Goal: Transaction & Acquisition: Purchase product/service

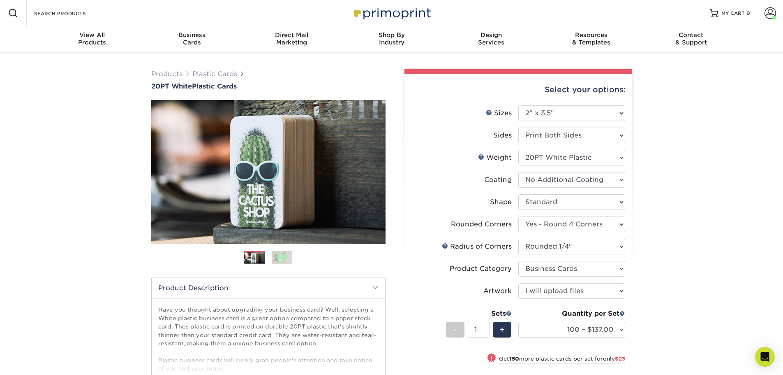
select select "2.00x3.50"
select select "7672df9e-0e0a-464d-8e1f-920c575e4da3"
select select "479fbfe7-6a0c-4895-8c9a-81739b7486c9"
select select "3b5148f1-0588-4f88-a218-97bcfdce65c1"
select select "upload"
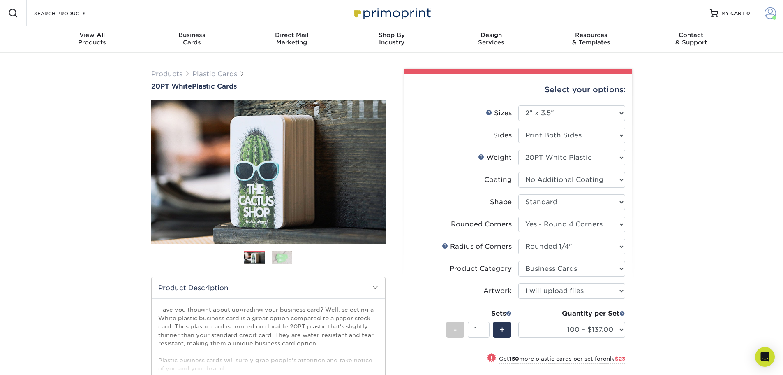
click at [771, 21] on link "Account" at bounding box center [770, 13] width 26 height 26
click at [697, 74] on link "Active Orders" at bounding box center [721, 79] width 103 height 11
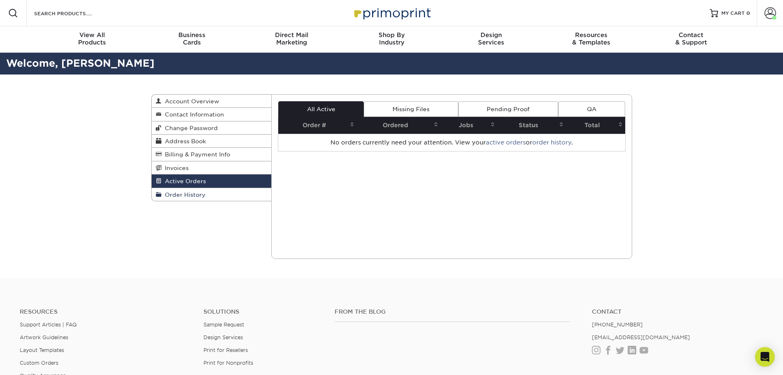
click at [201, 191] on link "Order History" at bounding box center [212, 194] width 120 height 13
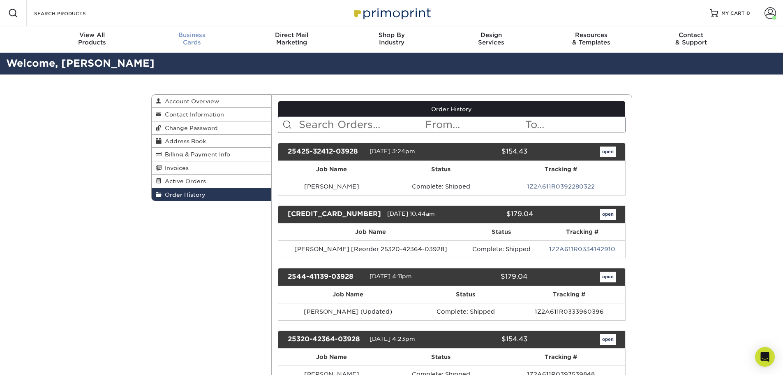
click at [189, 45] on div "Business Cards" at bounding box center [192, 38] width 100 height 15
click at [606, 151] on link "open" at bounding box center [608, 151] width 16 height 11
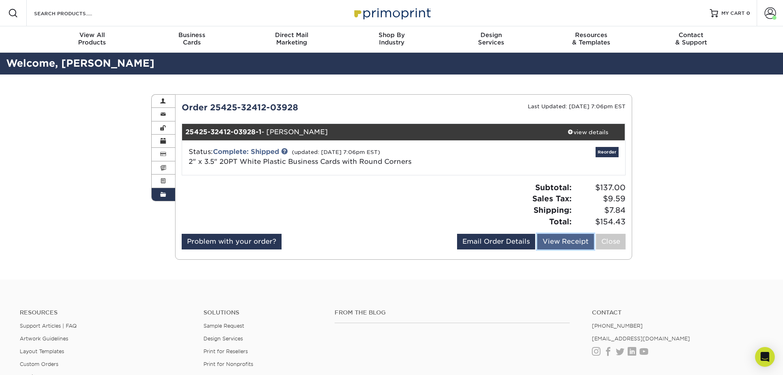
click at [560, 241] on link "View Receipt" at bounding box center [565, 242] width 57 height 16
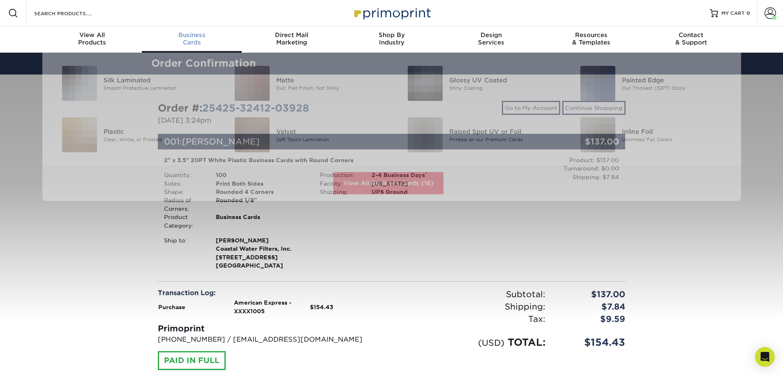
click at [195, 37] on span "Business" at bounding box center [192, 34] width 100 height 7
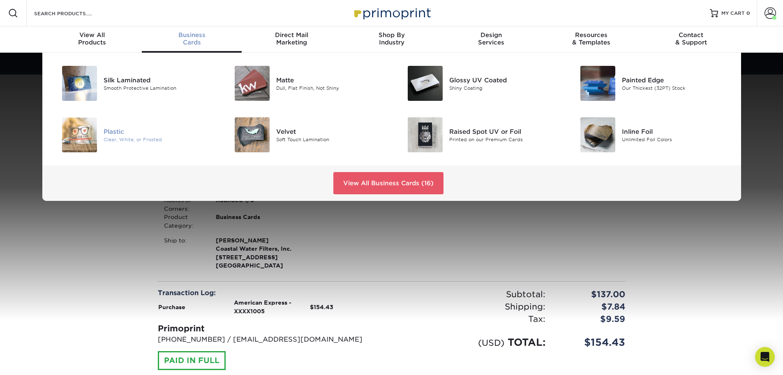
click at [124, 133] on div "Plastic" at bounding box center [158, 131] width 109 height 9
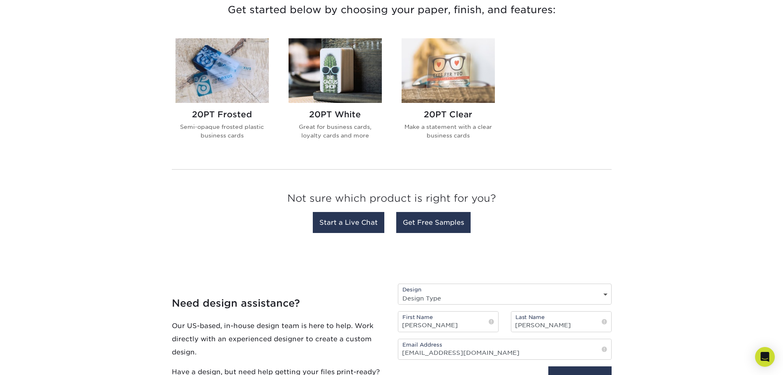
scroll to position [329, 0]
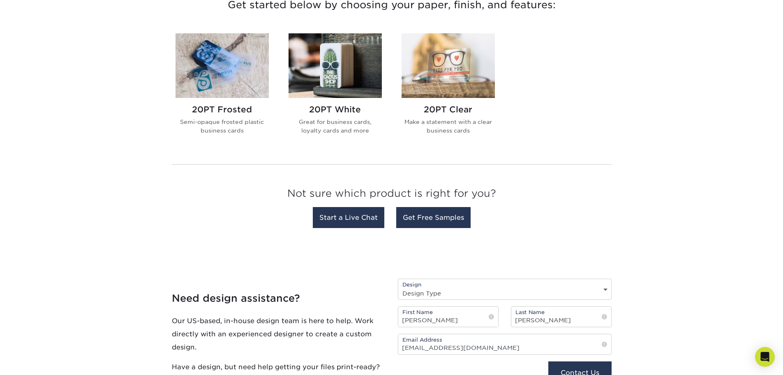
click at [340, 110] on h2 "20PT White" at bounding box center [335, 109] width 93 height 10
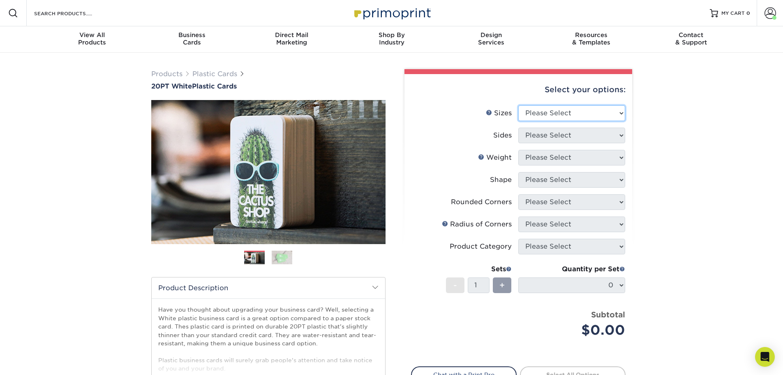
click at [563, 115] on select "Please Select 2" x 3.5" 2" x 8" 2.12" x 3.375" 2.5" x 2.5" 4.25" x 6"" at bounding box center [572, 113] width 107 height 16
select select "2.00x3.50"
click at [519, 105] on select "Please Select 2" x 3.5" 2" x 8" 2.12" x 3.375" 2.5" x 2.5" 4.25" x 6"" at bounding box center [572, 113] width 107 height 16
click at [575, 142] on select "Please Select Print Both Sides Print Front Only" at bounding box center [572, 135] width 107 height 16
select select "13abbda7-1d64-4f25-8bb2-c179b224825d"
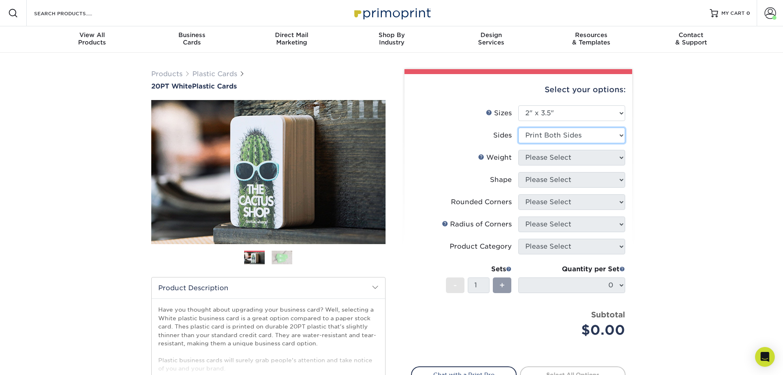
click at [519, 127] on select "Please Select Print Both Sides Print Front Only" at bounding box center [572, 135] width 107 height 16
click at [563, 159] on select "Please Select 20PT White Plastic" at bounding box center [572, 158] width 107 height 16
select select "20PT White Plastic"
click at [519, 150] on select "Please Select 20PT White Plastic" at bounding box center [572, 158] width 107 height 16
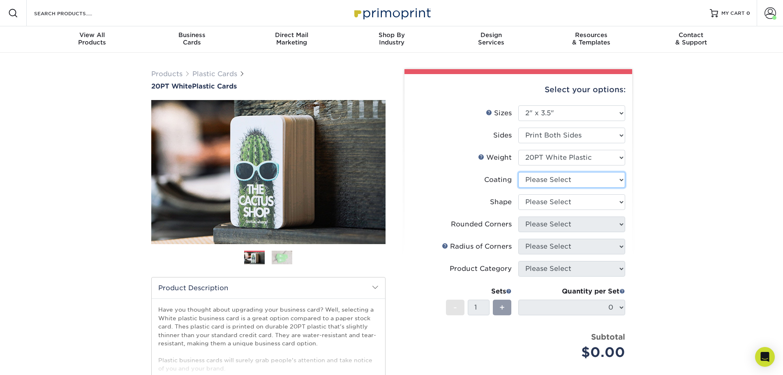
click at [561, 182] on select at bounding box center [572, 180] width 107 height 16
select select "3e7618de-abca-4bda-9f97-8b9129e913d8"
click at [519, 172] on select at bounding box center [572, 180] width 107 height 16
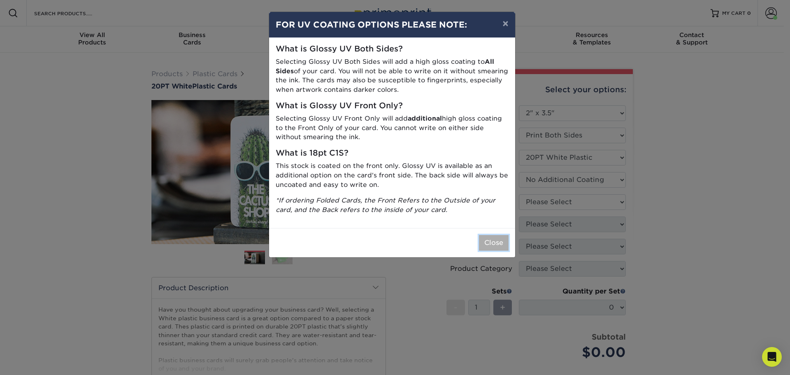
click at [494, 244] on button "Close" at bounding box center [494, 243] width 30 height 16
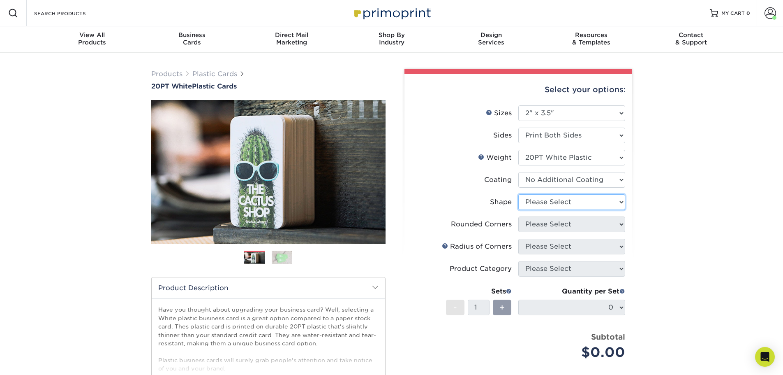
click at [566, 202] on select "Please Select Oval Standard" at bounding box center [572, 202] width 107 height 16
select select "standard"
click at [519, 194] on select "Please Select Oval Standard" at bounding box center [572, 202] width 107 height 16
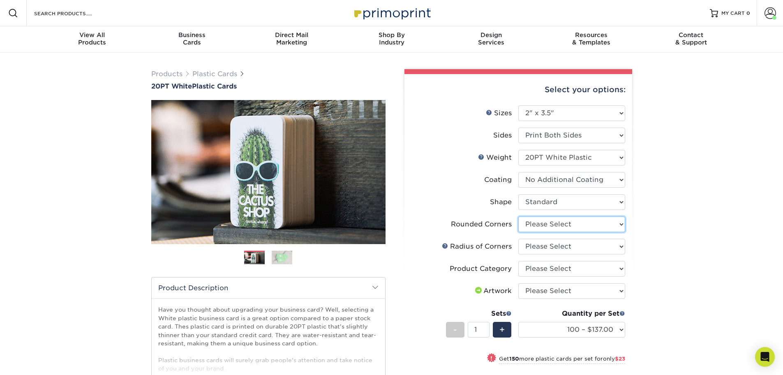
click at [562, 227] on select "Please Select Yes - Round 4 Corners" at bounding box center [572, 224] width 107 height 16
select select "7672df9e-0e0a-464d-8e1f-920c575e4da3"
click at [519, 216] on select "Please Select Yes - Round 4 Corners" at bounding box center [572, 224] width 107 height 16
click at [445, 244] on link at bounding box center [445, 245] width 7 height 7
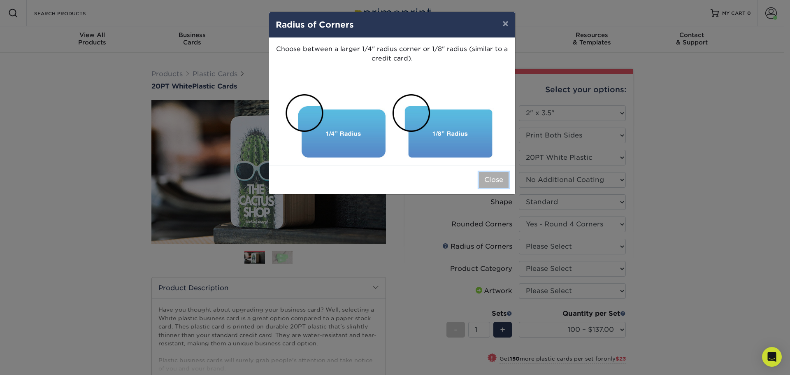
click at [491, 182] on button "Close" at bounding box center [494, 180] width 30 height 16
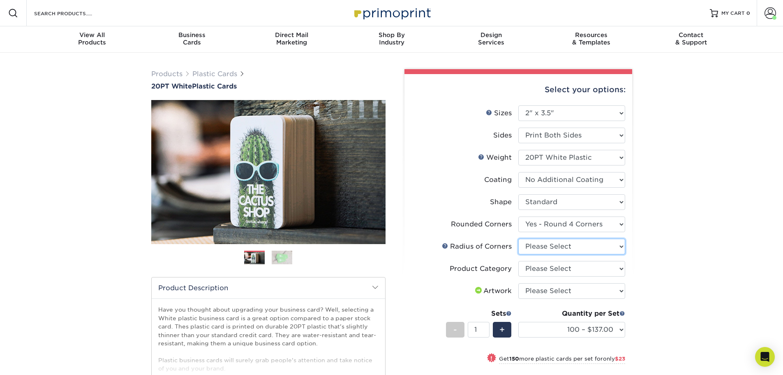
click at [572, 246] on select "Please Select Rounded 1/8" Rounded 1/4"" at bounding box center [572, 247] width 107 height 16
select select "479fbfe7-6a0c-4895-8c9a-81739b7486c9"
click at [519, 239] on select "Please Select Rounded 1/8" Rounded 1/4"" at bounding box center [572, 247] width 107 height 16
click at [586, 262] on select "Please Select Business Cards" at bounding box center [572, 269] width 107 height 16
select select "3b5148f1-0588-4f88-a218-97bcfdce65c1"
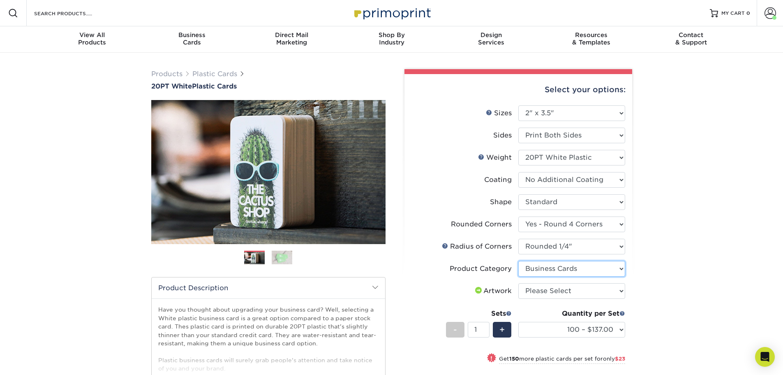
click at [519, 261] on select "Please Select Business Cards" at bounding box center [572, 269] width 107 height 16
click at [594, 290] on select "Please Select I will upload files I need a design - $100" at bounding box center [572, 291] width 107 height 16
select select "upload"
click at [519, 283] on select "Please Select I will upload files I need a design - $100" at bounding box center [572, 291] width 107 height 16
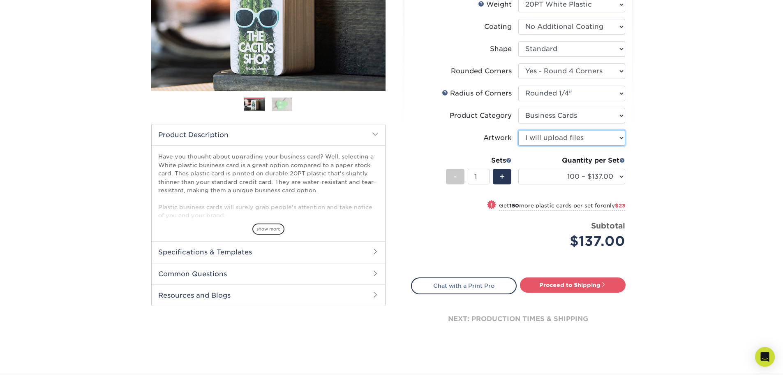
scroll to position [164, 0]
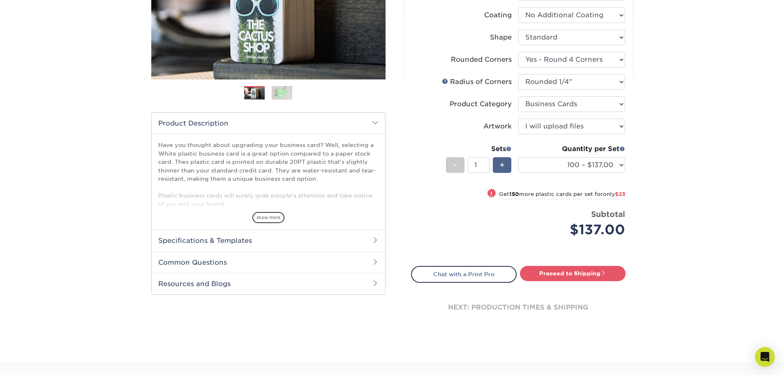
click at [503, 163] on span "+" at bounding box center [502, 165] width 5 height 12
type input "2"
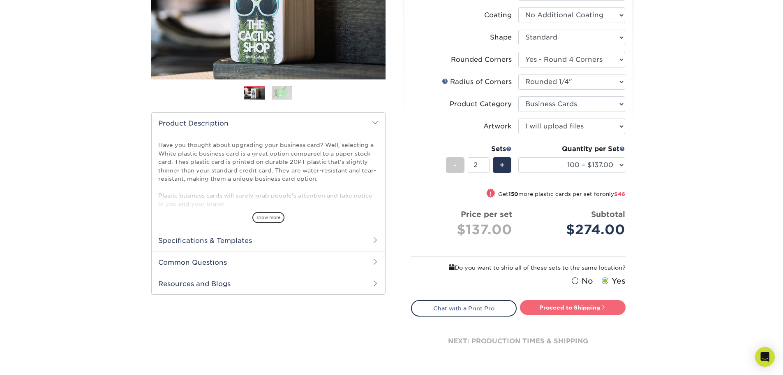
click at [604, 306] on span at bounding box center [604, 307] width 6 height 6
type input "Set 1"
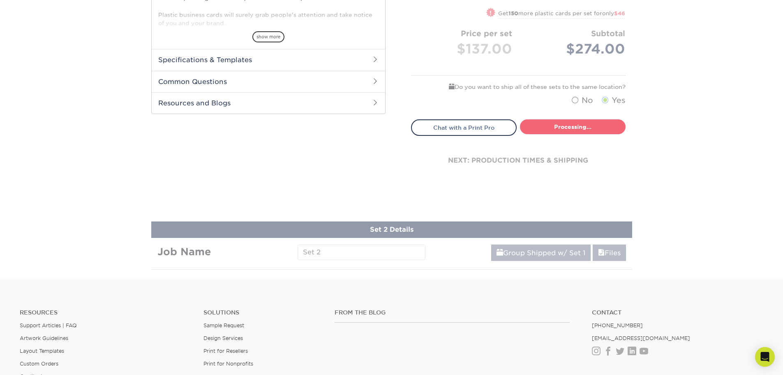
select select "f2b620cf-20ce-43f8-8f8b-9fe4bf232692"
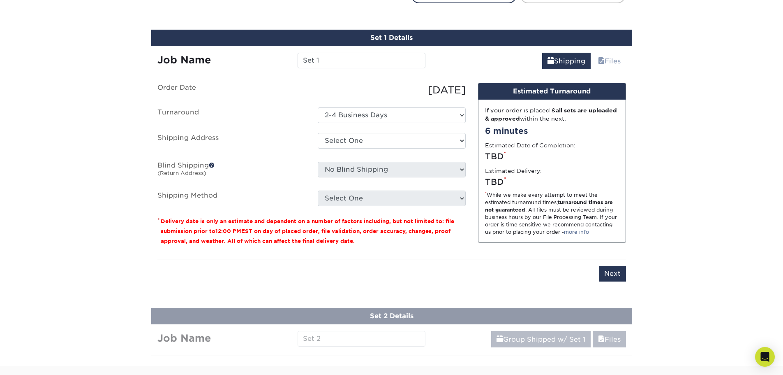
scroll to position [486, 0]
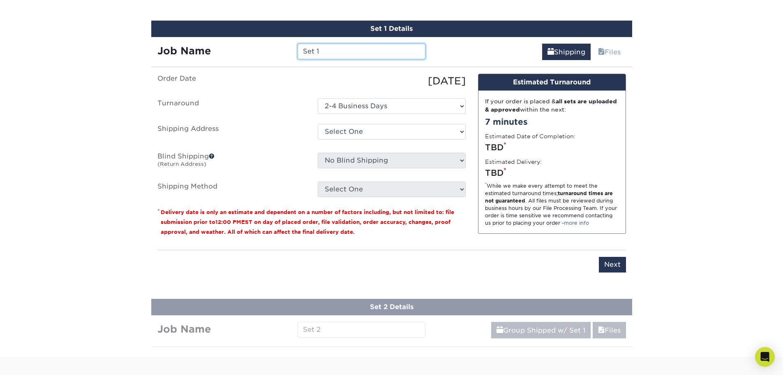
click at [349, 58] on input "Set 1" at bounding box center [362, 52] width 128 height 16
drag, startPoint x: 349, startPoint y: 56, endPoint x: 274, endPoint y: 49, distance: 75.5
click at [275, 50] on div "Job Name Set 1" at bounding box center [291, 52] width 281 height 16
type input "[PERSON_NAME]"
click at [368, 130] on select "Select One 2447 CWF [PERSON_NAME] + Add New Address" at bounding box center [392, 132] width 148 height 16
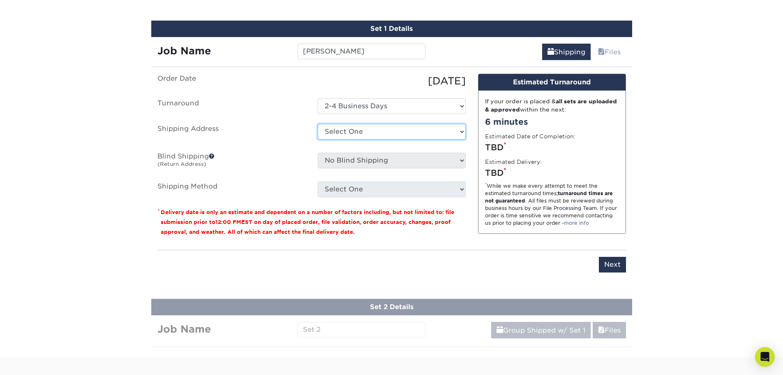
select select "newaddress"
click at [318, 124] on select "Select One 2447 CWF [PERSON_NAME] + Add New Address" at bounding box center [392, 132] width 148 height 16
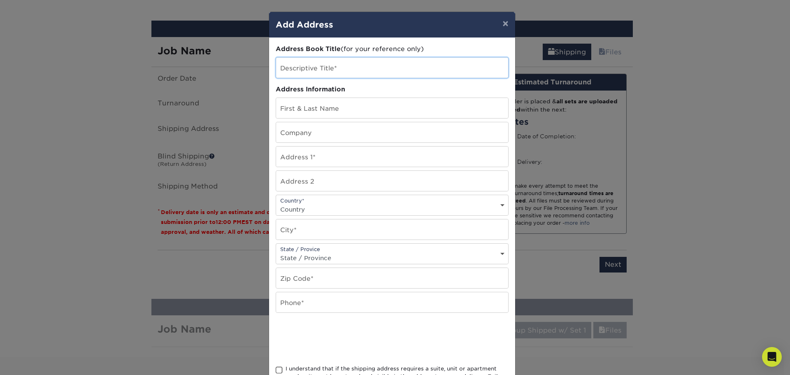
click at [328, 63] on input "text" at bounding box center [392, 68] width 232 height 20
type input "4050"
click at [359, 106] on input "text" at bounding box center [392, 108] width 232 height 20
type input "[PERSON_NAME]"
click at [292, 129] on input "text" at bounding box center [392, 132] width 232 height 20
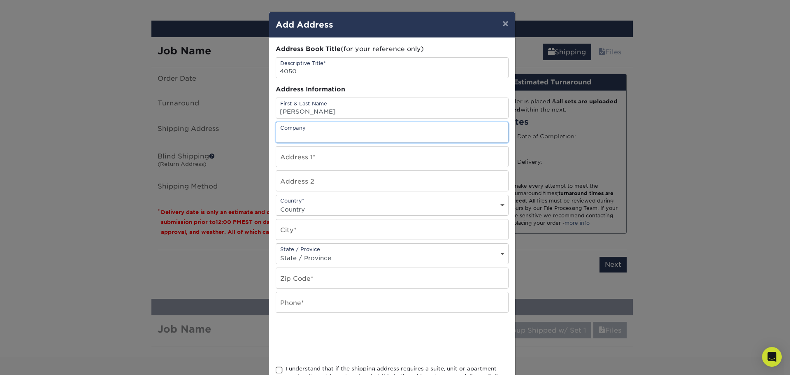
type input "Coastal Water Filters"
type input "435 23rd ST NW"
select select "US"
type input "Naples"
select select "FL"
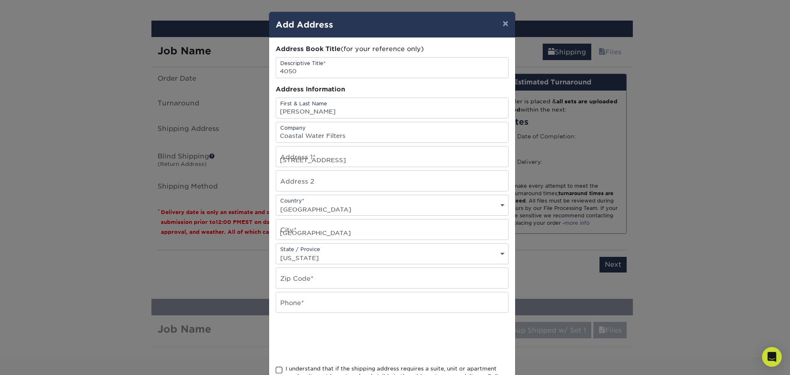
type input "34120"
type input "2393980967"
drag, startPoint x: 337, startPoint y: 162, endPoint x: 253, endPoint y: 159, distance: 83.5
click at [253, 159] on div "× Add Address Address Book Title (for your reference only) Descriptive Title* 4…" at bounding box center [395, 187] width 790 height 375
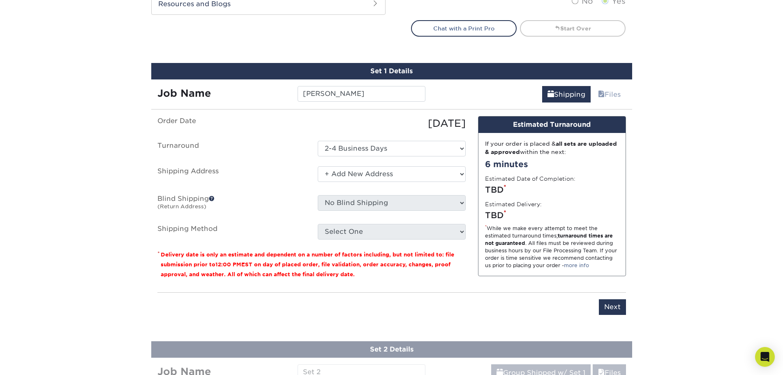
scroll to position [408, 0]
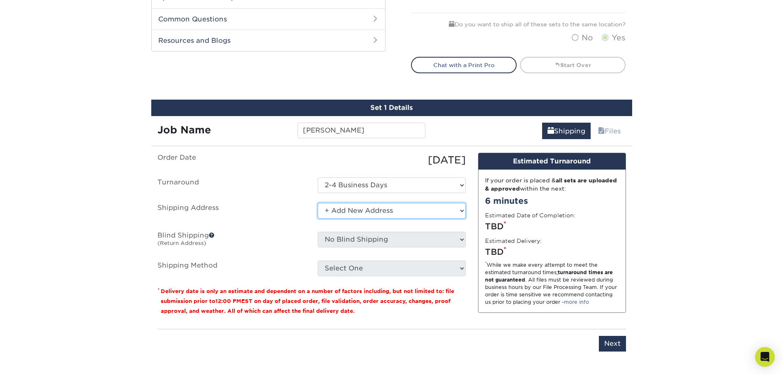
click at [370, 216] on select "Select One 2447 CWF [PERSON_NAME] + Add New Address" at bounding box center [392, 211] width 148 height 16
click at [318, 203] on select "Select One 2447 CWF [PERSON_NAME] + Add New Address" at bounding box center [392, 211] width 148 height 16
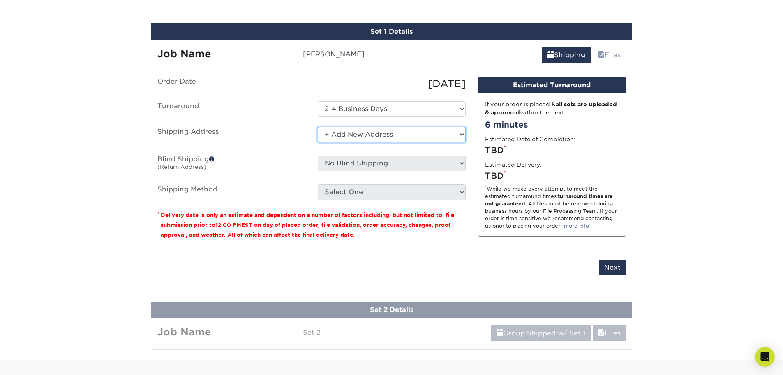
scroll to position [462, 0]
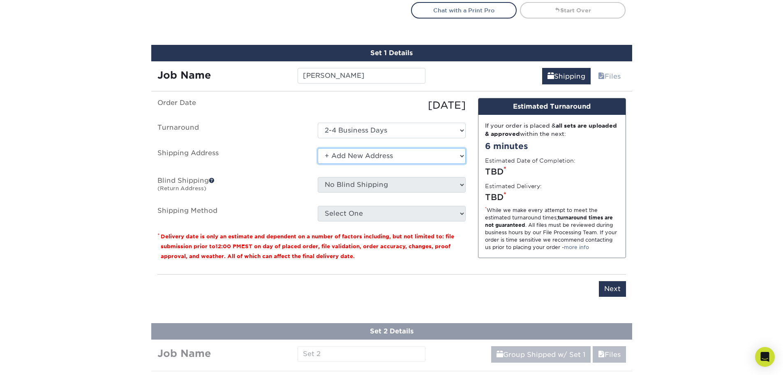
click at [391, 153] on select "Select One 2447 CWF [PERSON_NAME] + Add New Address" at bounding box center [392, 156] width 148 height 16
click at [318, 148] on select "Select One 2447 CWF [PERSON_NAME] + Add New Address" at bounding box center [392, 156] width 148 height 16
click at [410, 168] on ul "Order Date 08/12/2025 Turnaround Select One 2-4 Business Days Shipping Address …" at bounding box center [311, 159] width 308 height 123
click at [419, 242] on p "* Delivery date is only an estimate and dependent on a number of factors includ…" at bounding box center [311, 246] width 308 height 30
click at [606, 285] on input "Next" at bounding box center [612, 289] width 27 height 16
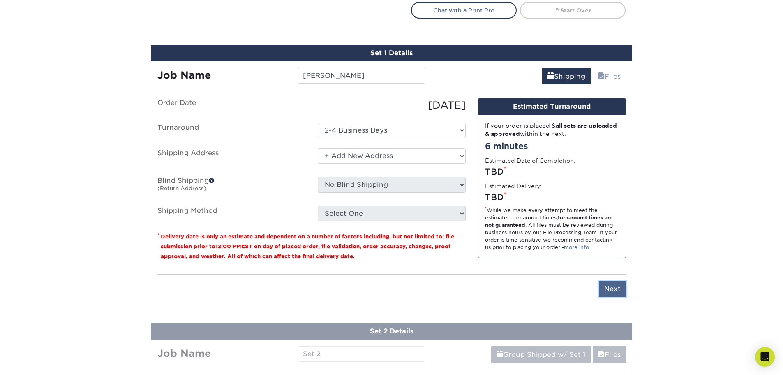
type input "Next"
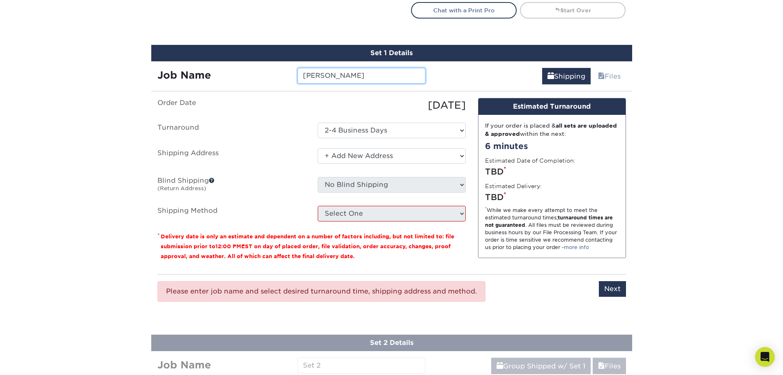
click at [364, 76] on input "[PERSON_NAME]" at bounding box center [362, 76] width 128 height 16
drag, startPoint x: 339, startPoint y: 73, endPoint x: 278, endPoint y: 71, distance: 61.3
click at [278, 71] on div "Job Name George" at bounding box center [291, 76] width 281 height 16
type input "[PERSON_NAME]"
click at [402, 128] on select "Select One 2-4 Business Days" at bounding box center [392, 131] width 148 height 16
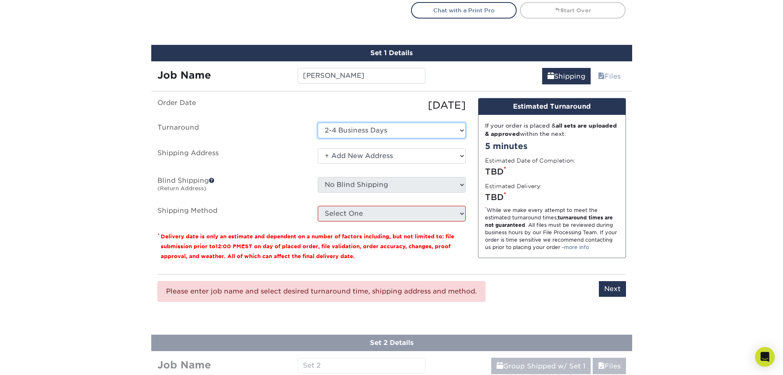
click at [318, 123] on select "Select One 2-4 Business Days" at bounding box center [392, 131] width 148 height 16
click at [382, 155] on select "Select One 2447 CWF [PERSON_NAME] + Add New Address" at bounding box center [392, 156] width 148 height 16
click at [318, 148] on select "Select One 2447 CWF [PERSON_NAME] + Add New Address" at bounding box center [392, 156] width 148 height 16
click at [371, 155] on select "Select One 2447 CWF [PERSON_NAME] + Add New Address" at bounding box center [392, 156] width 148 height 16
click at [281, 105] on label "Order Date" at bounding box center [231, 105] width 160 height 15
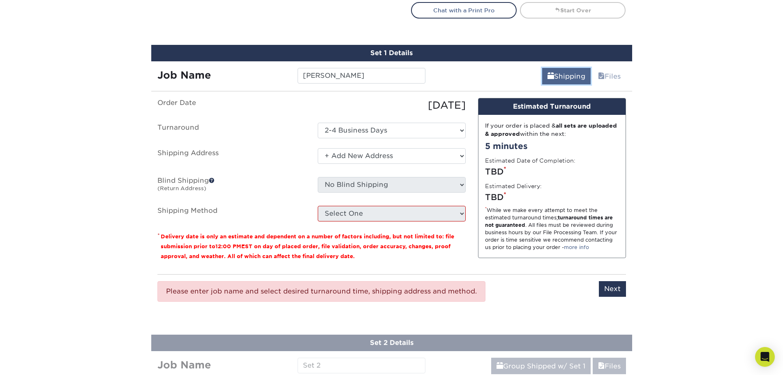
click at [566, 77] on link "Shipping" at bounding box center [566, 76] width 49 height 16
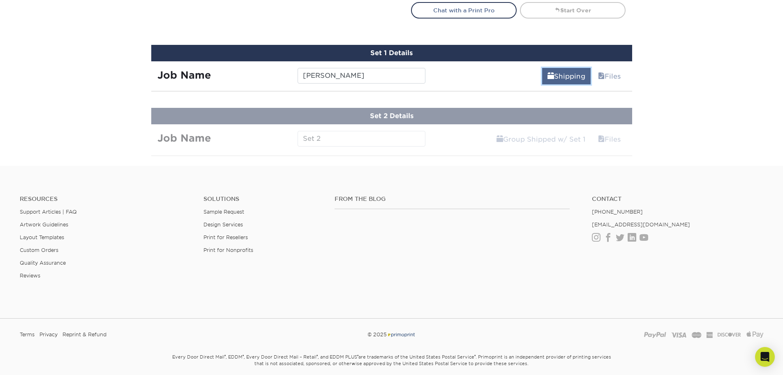
click at [566, 77] on link "Shipping" at bounding box center [566, 76] width 49 height 16
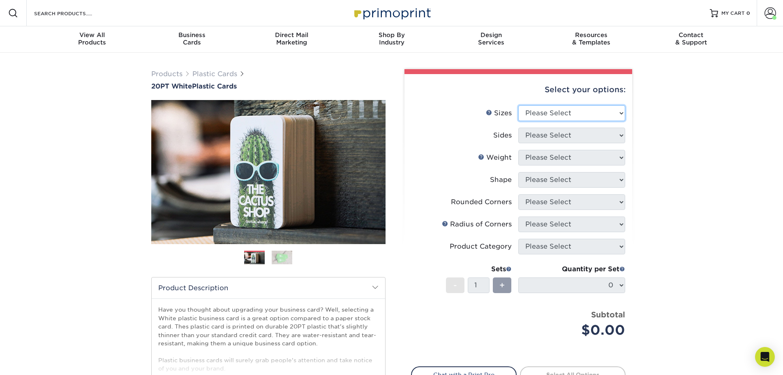
click at [594, 107] on select "Please Select 2" x 3.5" 2" x 8" 2.12" x 3.375" 2.5" x 2.5" 4.25" x 6"" at bounding box center [572, 113] width 107 height 16
select select "2.00x3.50"
click at [519, 105] on select "Please Select 2" x 3.5" 2" x 8" 2.12" x 3.375" 2.5" x 2.5" 4.25" x 6"" at bounding box center [572, 113] width 107 height 16
click at [559, 136] on select "Please Select Print Both Sides Print Front Only" at bounding box center [572, 135] width 107 height 16
select select "13abbda7-1d64-4f25-8bb2-c179b224825d"
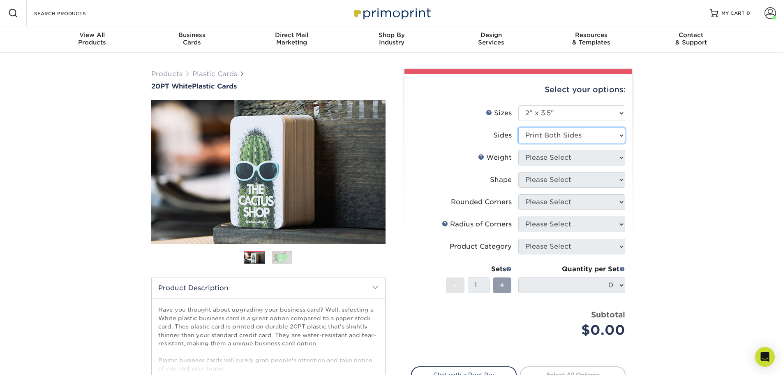
click at [519, 127] on select "Please Select Print Both Sides Print Front Only" at bounding box center [572, 135] width 107 height 16
click at [567, 153] on select "Please Select 20PT White Plastic" at bounding box center [572, 158] width 107 height 16
select select "20PT White Plastic"
click at [519, 150] on select "Please Select 20PT White Plastic" at bounding box center [572, 158] width 107 height 16
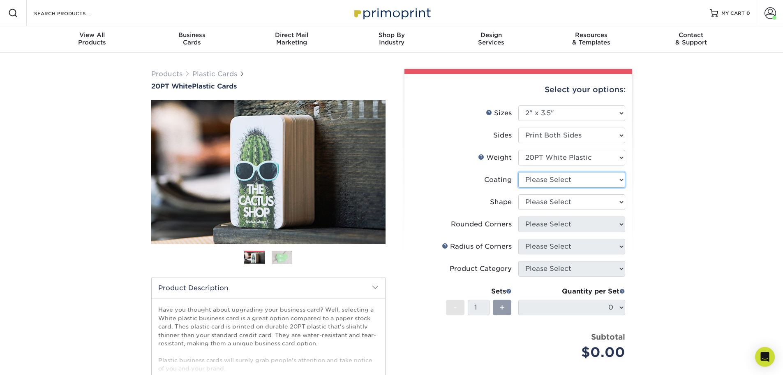
click at [556, 181] on select at bounding box center [572, 180] width 107 height 16
select select "3e7618de-abca-4bda-9f97-8b9129e913d8"
click at [519, 172] on select at bounding box center [572, 180] width 107 height 16
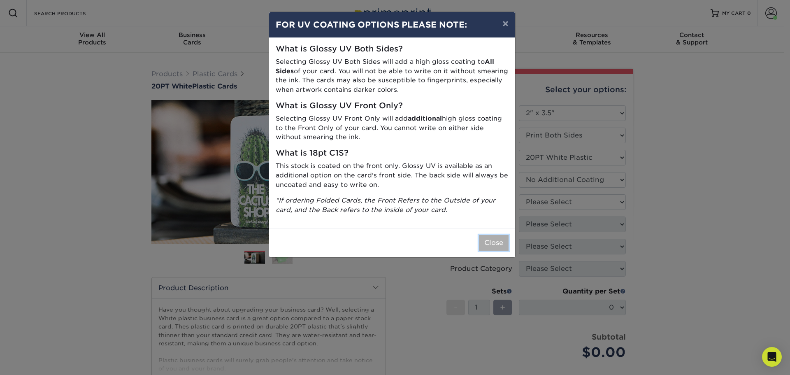
click at [498, 246] on button "Close" at bounding box center [494, 243] width 30 height 16
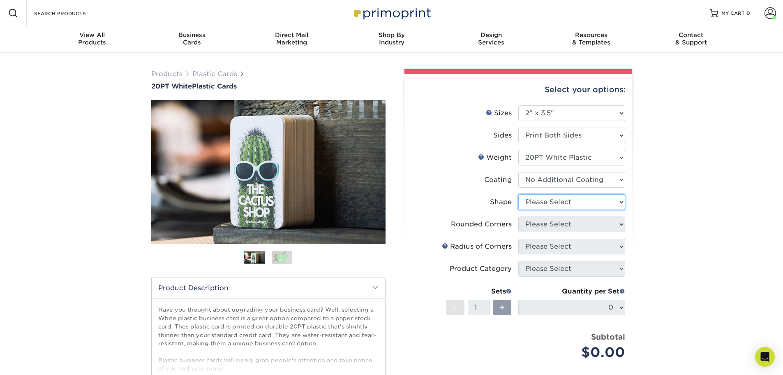
click at [558, 207] on select "Please Select Oval Standard" at bounding box center [572, 202] width 107 height 16
select select "standard"
click at [519, 194] on select "Please Select Oval Standard" at bounding box center [572, 202] width 107 height 16
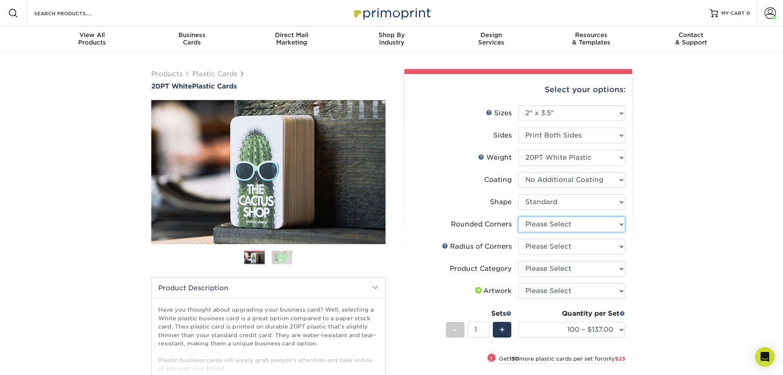
click at [554, 227] on select "Please Select Yes - Round 4 Corners" at bounding box center [572, 224] width 107 height 16
select select "7672df9e-0e0a-464d-8e1f-920c575e4da3"
click at [519, 216] on select "Please Select Yes - Round 4 Corners" at bounding box center [572, 224] width 107 height 16
click at [556, 248] on select "Please Select Rounded 1/8" Rounded 1/4"" at bounding box center [572, 247] width 107 height 16
select select "479fbfe7-6a0c-4895-8c9a-81739b7486c9"
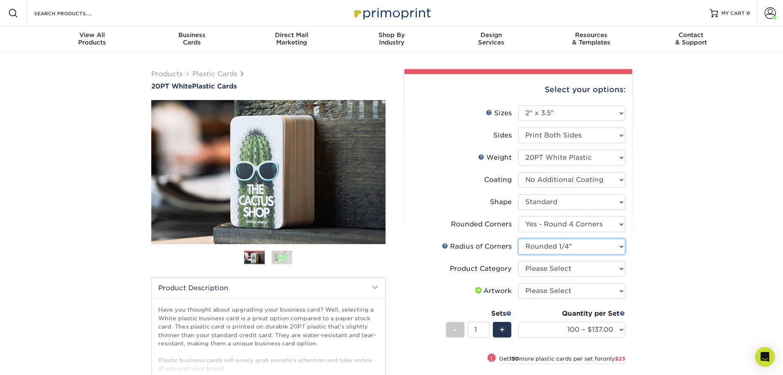
click at [519, 239] on select "Please Select Rounded 1/8" Rounded 1/4"" at bounding box center [572, 247] width 107 height 16
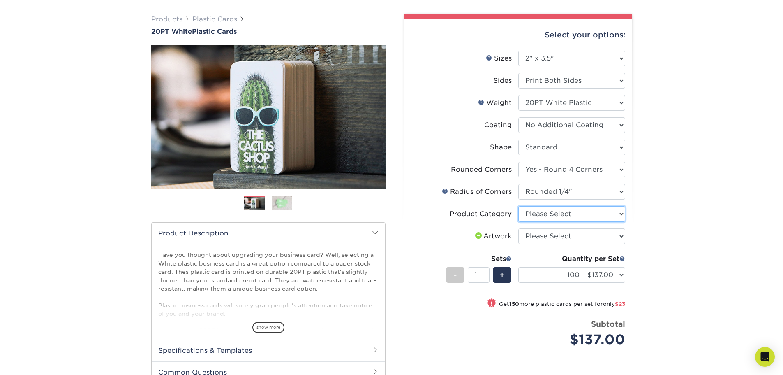
click at [557, 216] on select "Please Select Business Cards" at bounding box center [572, 214] width 107 height 16
select select "3b5148f1-0588-4f88-a218-97bcfdce65c1"
click at [519, 206] on select "Please Select Business Cards" at bounding box center [572, 214] width 107 height 16
click at [560, 238] on select "Please Select I will upload files I need a design - $100" at bounding box center [572, 236] width 107 height 16
select select "upload"
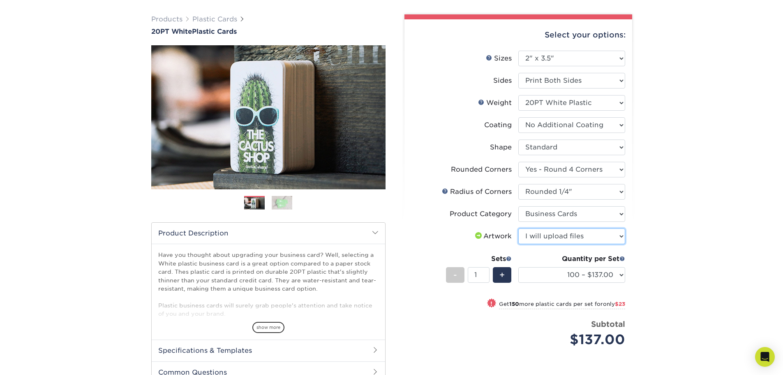
click at [519, 228] on select "Please Select I will upload files I need a design - $100" at bounding box center [572, 236] width 107 height 16
click at [500, 271] on span "+" at bounding box center [502, 275] width 5 height 12
type input "2"
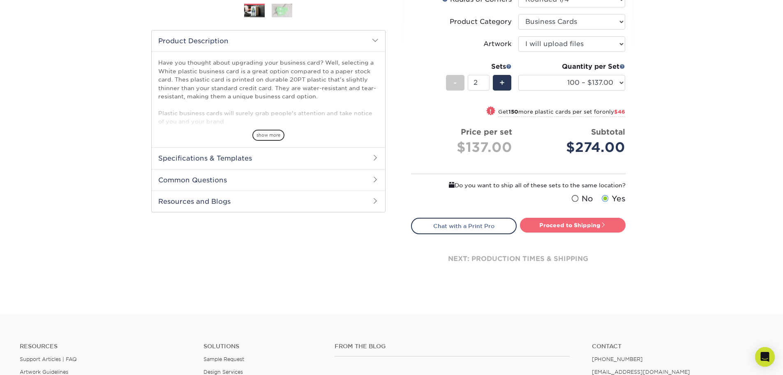
click at [579, 228] on link "Proceed to Shipping" at bounding box center [573, 225] width 106 height 15
type input "Set 1"
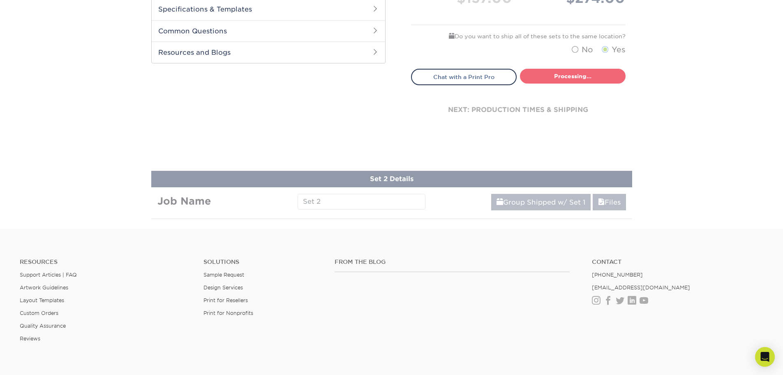
select select "f2b620cf-20ce-43f8-8f8b-9fe4bf232692"
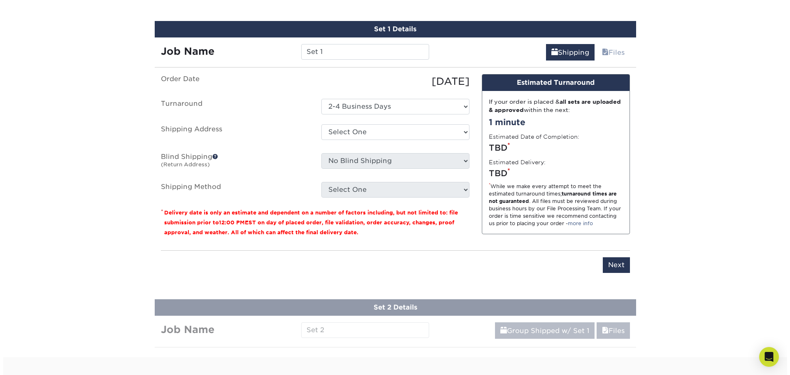
scroll to position [486, 0]
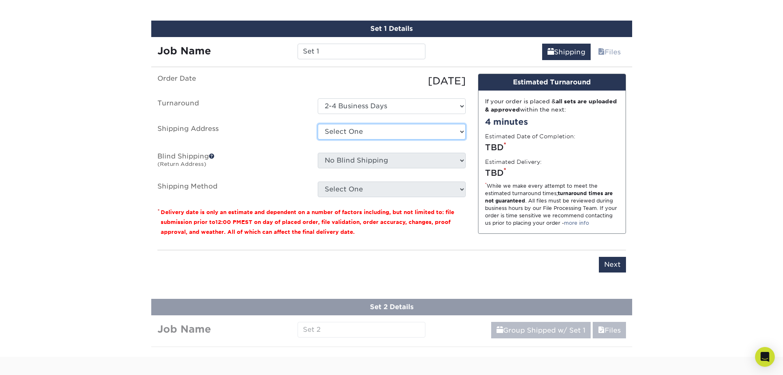
click at [403, 128] on select "Select One 2447 CWF [PERSON_NAME] + Add New Address" at bounding box center [392, 132] width 148 height 16
select select "newaddress"
click at [318, 124] on select "Select One 2447 CWF [PERSON_NAME] + Add New Address" at bounding box center [392, 132] width 148 height 16
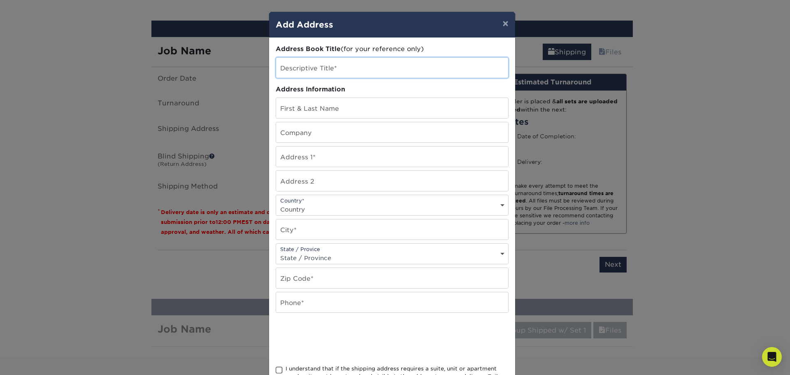
click at [356, 71] on input "text" at bounding box center [392, 68] width 232 height 20
type input "4050"
type input "[PERSON_NAME]"
type input "Coastal Water Filters"
type input "[STREET_ADDRESS]"
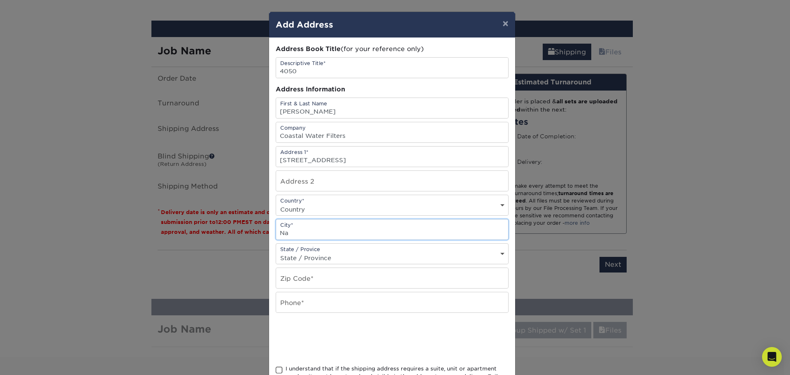
type input "N"
type input "Ft. [PERSON_NAME]"
click at [389, 258] on select "State / Province [US_STATE] [US_STATE] [US_STATE] [US_STATE] [US_STATE] [US_STA…" at bounding box center [392, 258] width 232 height 12
select select "FL"
click at [276, 252] on select "State / Province [US_STATE] [US_STATE] [US_STATE] [US_STATE] [US_STATE] [US_STA…" at bounding box center [392, 258] width 232 height 12
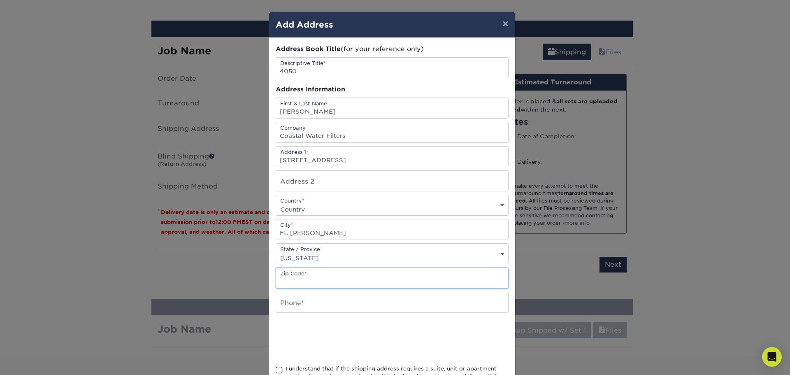
click at [331, 279] on input "text" at bounding box center [392, 278] width 232 height 20
type input "33916"
click at [419, 303] on input "text" at bounding box center [392, 302] width 232 height 20
drag, startPoint x: 334, startPoint y: 310, endPoint x: 289, endPoint y: 308, distance: 45.3
click at [289, 308] on input "2399906993" at bounding box center [392, 302] width 232 height 20
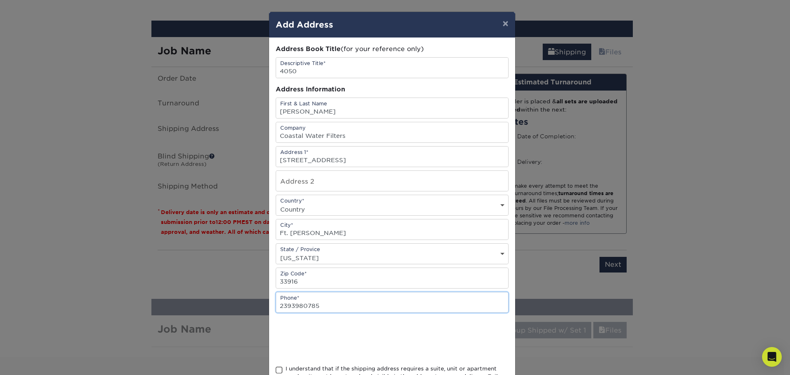
type input "2393980785"
click at [352, 208] on select "Country [GEOGRAPHIC_DATA] [GEOGRAPHIC_DATA] ----------------------------- [GEOG…" at bounding box center [392, 209] width 232 height 12
select select "US"
click at [276, 203] on select "Country [GEOGRAPHIC_DATA] [GEOGRAPHIC_DATA] ----------------------------- [GEOG…" at bounding box center [392, 209] width 232 height 12
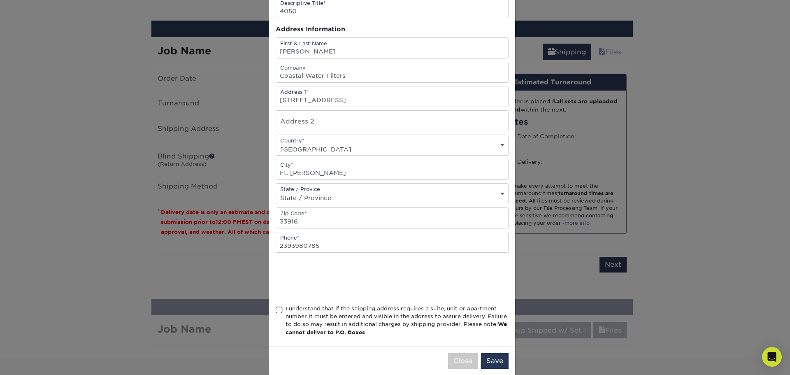
scroll to position [72, 0]
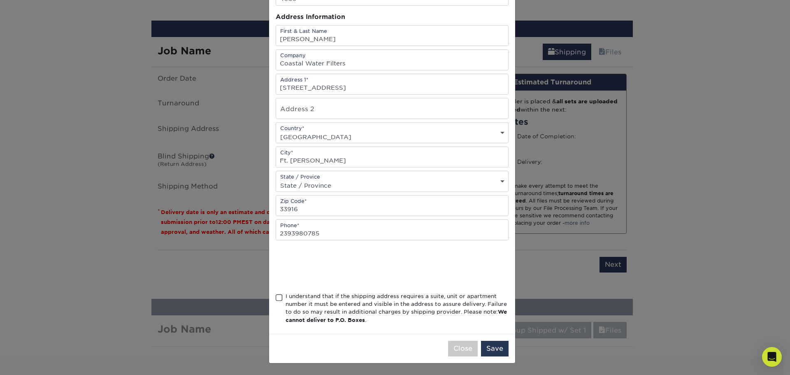
click at [276, 295] on span at bounding box center [279, 298] width 7 height 8
click at [0, 0] on input "I understand that if the shipping address requires a suite, unit or apartment n…" at bounding box center [0, 0] width 0 height 0
click at [488, 349] on button "Save" at bounding box center [495, 348] width 28 height 16
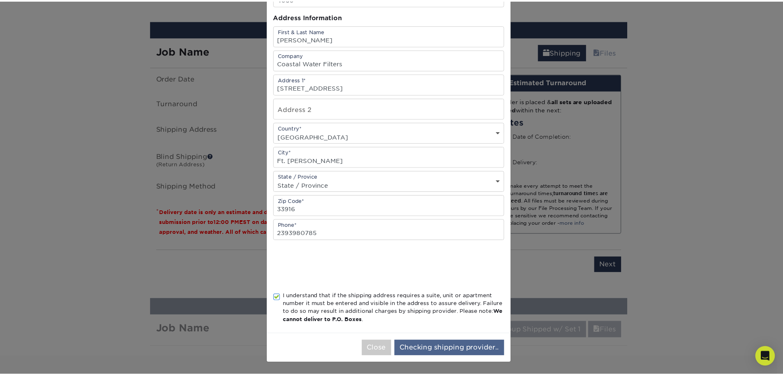
scroll to position [0, 0]
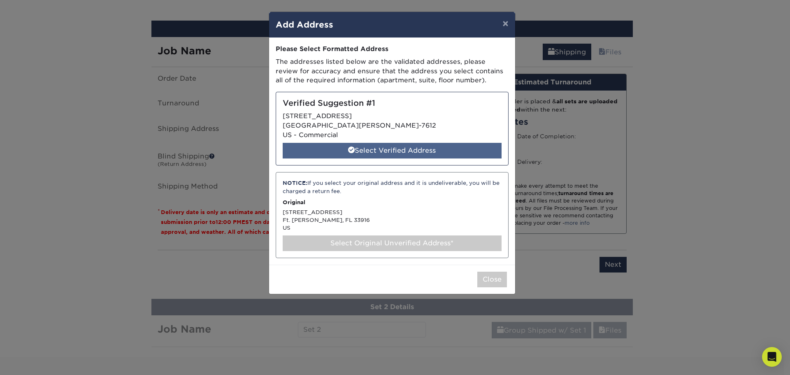
click at [385, 148] on div "Select Verified Address" at bounding box center [392, 151] width 219 height 16
select select "284989"
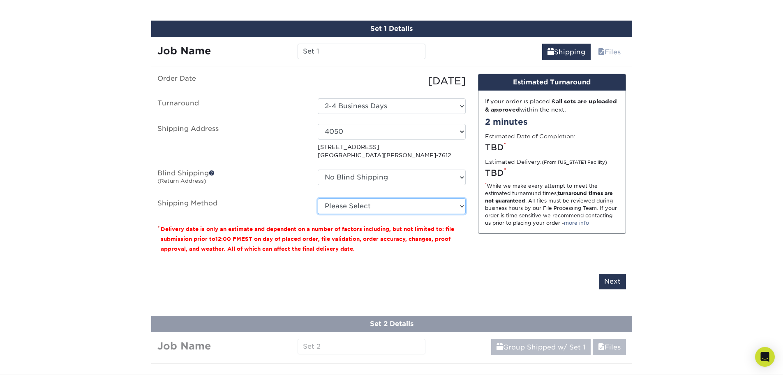
click at [350, 207] on select "Please Select Ground Shipping (+$12.72) 3 Day Shipping Service (+$16.09) 2 Day …" at bounding box center [392, 206] width 148 height 16
select select "03"
click at [318, 198] on select "Please Select Ground Shipping (+$12.72) 3 Day Shipping Service (+$16.09) 2 Day …" at bounding box center [392, 206] width 148 height 16
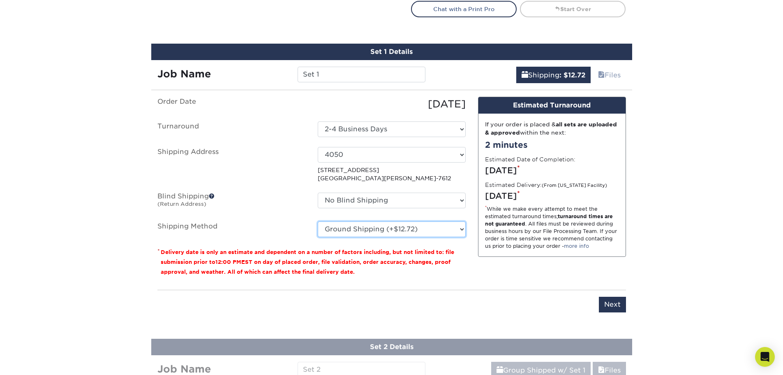
scroll to position [459, 0]
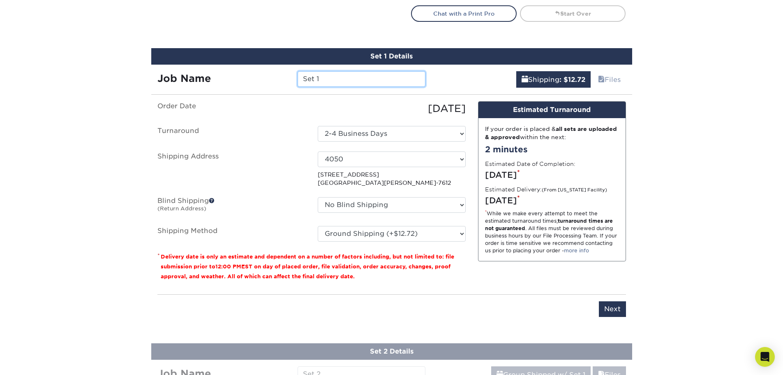
click at [331, 84] on input "Set 1" at bounding box center [362, 79] width 128 height 16
drag, startPoint x: 334, startPoint y: 81, endPoint x: 294, endPoint y: 78, distance: 39.6
click at [294, 78] on div "Set 1" at bounding box center [362, 79] width 140 height 16
type input "[PERSON_NAME]"
click at [620, 310] on input "Next" at bounding box center [612, 309] width 27 height 16
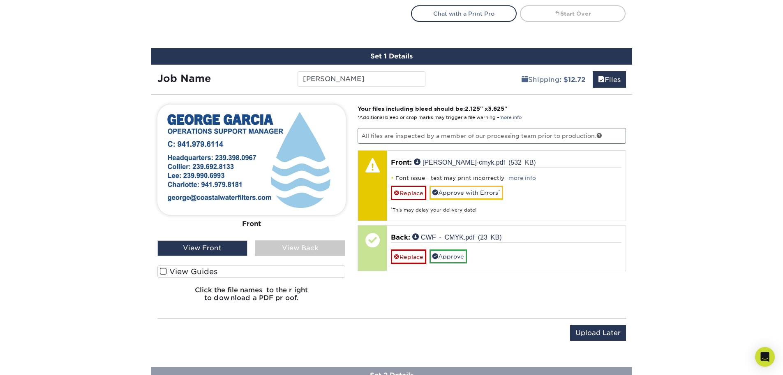
click at [301, 253] on div "View Back" at bounding box center [300, 248] width 90 height 16
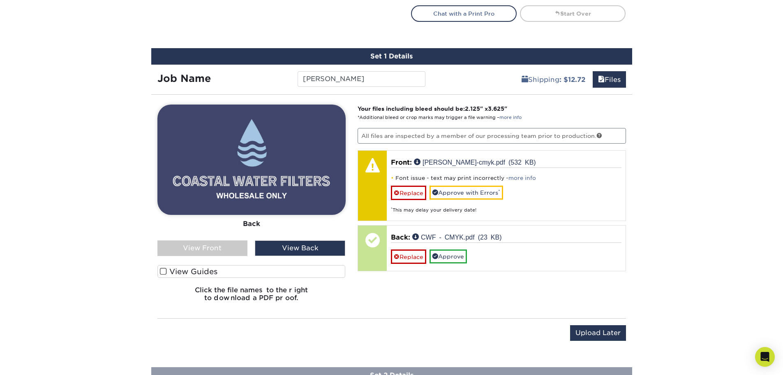
click at [301, 253] on div "View Back" at bounding box center [300, 248] width 90 height 16
click at [301, 247] on div "View Back" at bounding box center [300, 248] width 90 height 16
click at [220, 241] on div "View Front" at bounding box center [202, 248] width 90 height 16
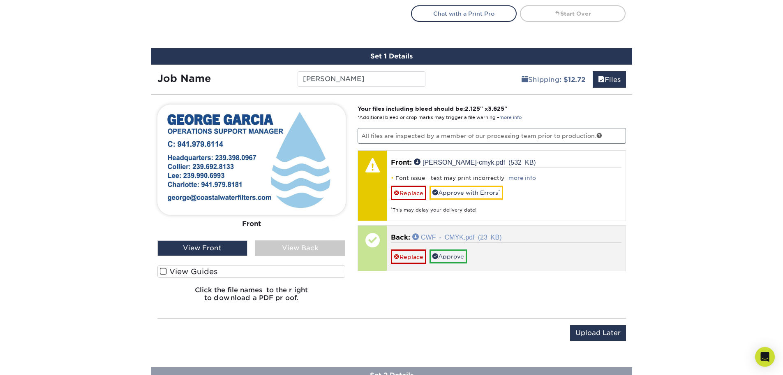
click at [428, 238] on link "CWF - CMYK.pdf (23 KB)" at bounding box center [456, 236] width 89 height 7
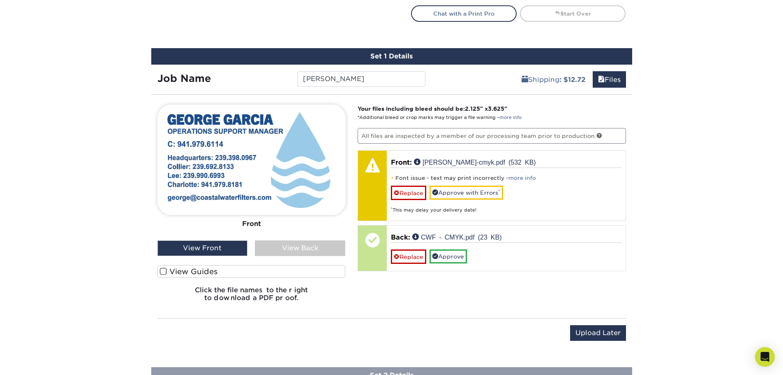
click at [290, 250] on div "View Back" at bounding box center [300, 248] width 90 height 16
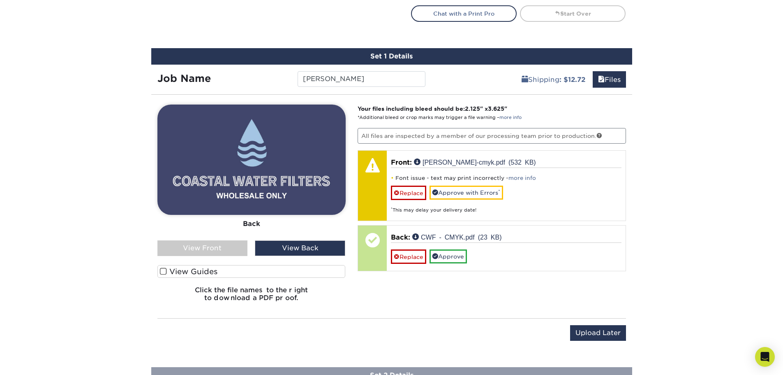
click at [291, 250] on div "View Back" at bounding box center [300, 248] width 90 height 16
click at [290, 245] on div "View Back" at bounding box center [300, 248] width 90 height 16
click at [228, 244] on div "View Front" at bounding box center [202, 248] width 90 height 16
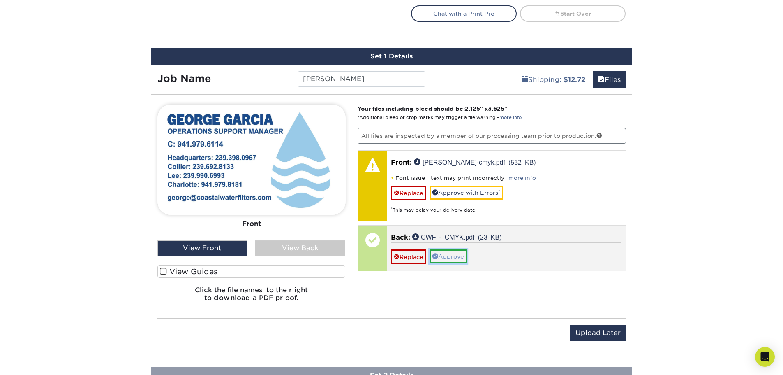
click at [450, 257] on link "Approve" at bounding box center [448, 256] width 37 height 14
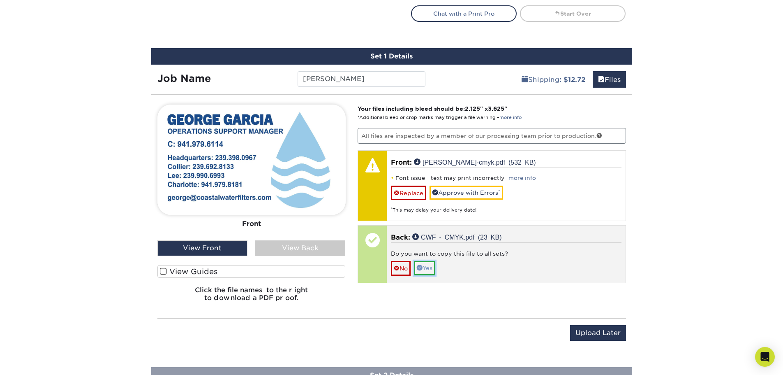
click at [429, 268] on link "Yes" at bounding box center [424, 268] width 21 height 14
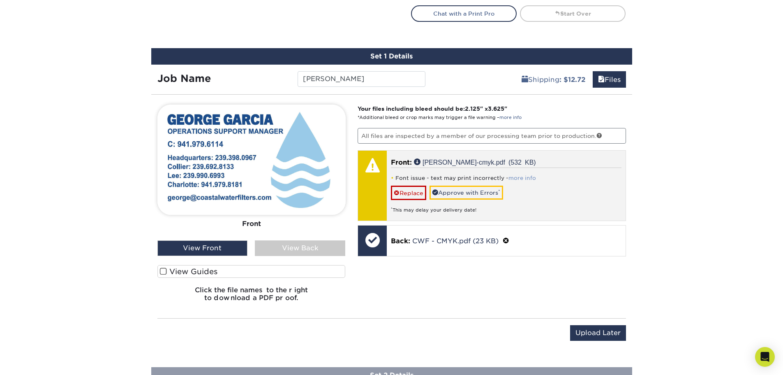
click at [522, 178] on link "more info" at bounding box center [523, 178] width 28 height 6
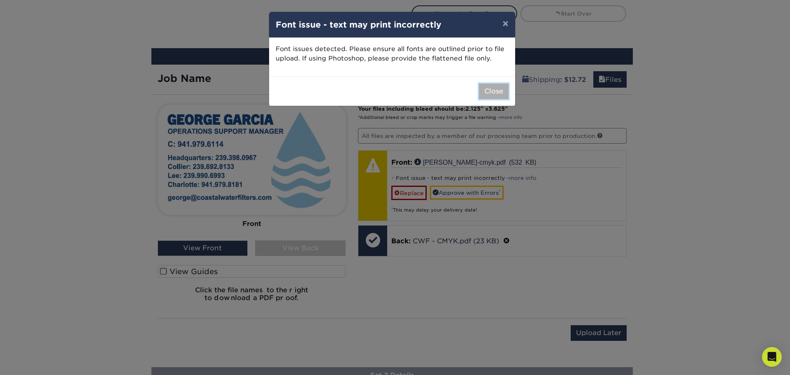
click at [489, 90] on button "Close" at bounding box center [494, 91] width 30 height 16
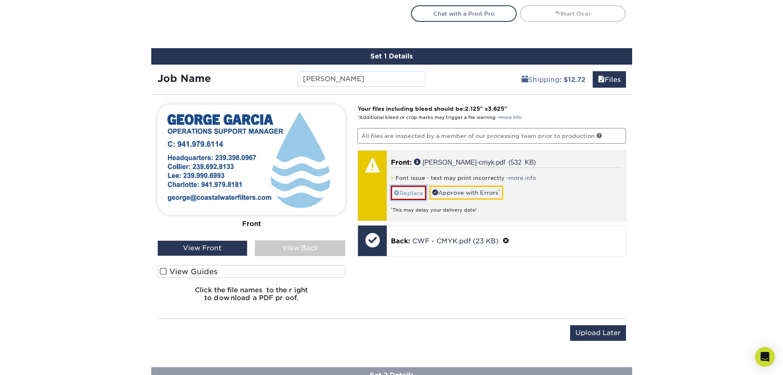
click at [408, 188] on link "Replace" at bounding box center [408, 192] width 35 height 14
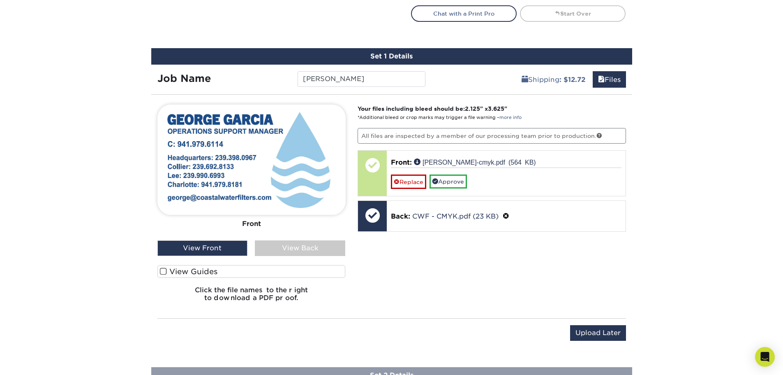
click at [280, 245] on div "View Back" at bounding box center [300, 248] width 90 height 16
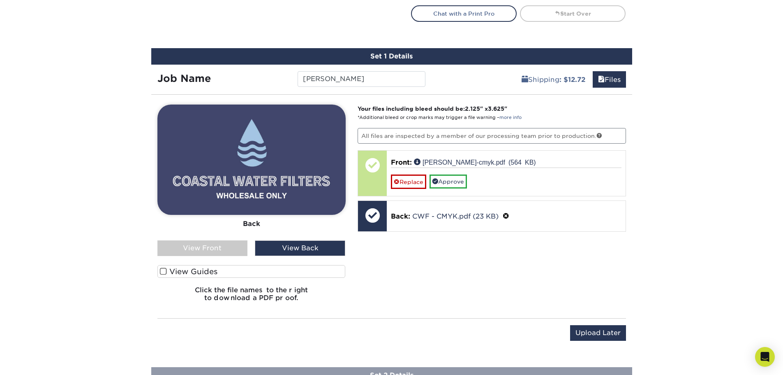
click at [273, 247] on div "View Back" at bounding box center [300, 248] width 90 height 16
click at [234, 247] on div "View Front" at bounding box center [202, 248] width 90 height 16
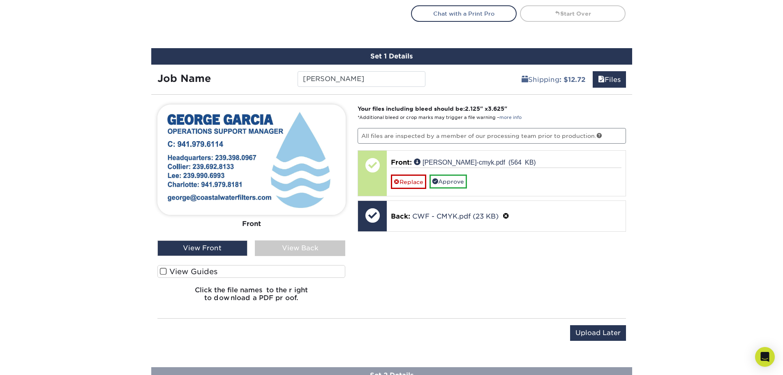
click at [293, 248] on div "View Back" at bounding box center [300, 248] width 90 height 16
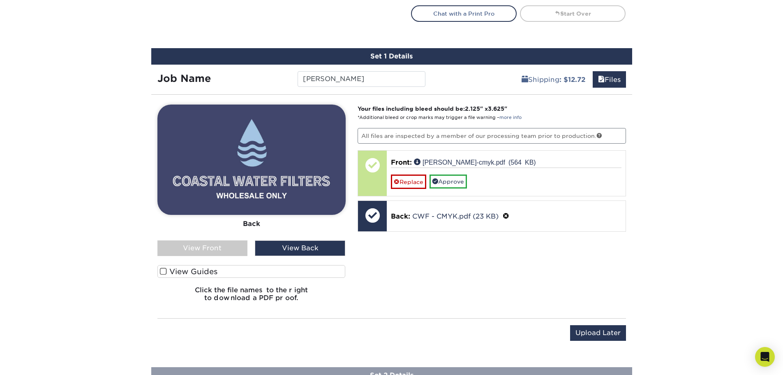
click at [223, 248] on div "View Front" at bounding box center [202, 248] width 90 height 16
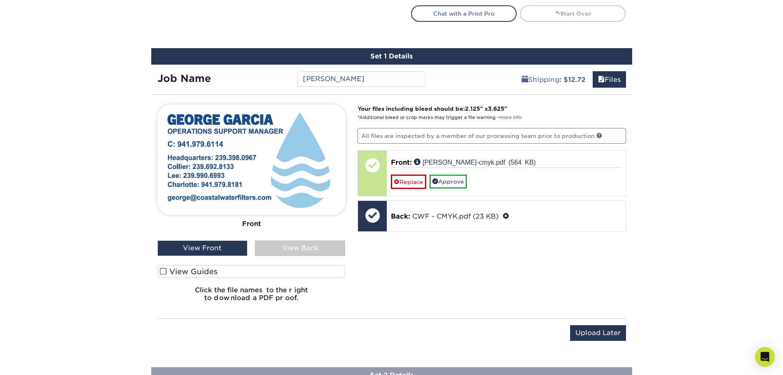
click at [268, 251] on div "View Back" at bounding box center [300, 248] width 90 height 16
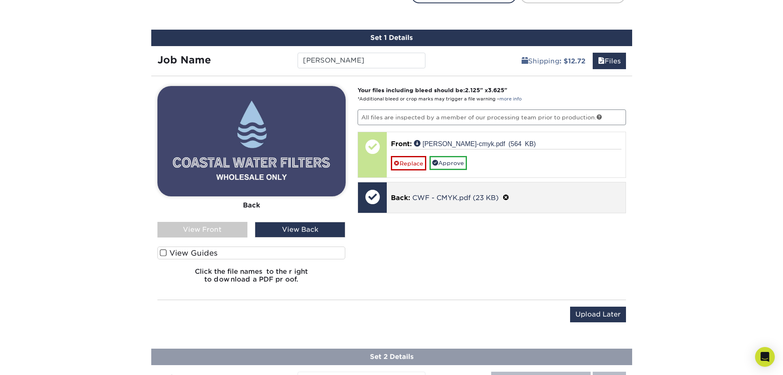
scroll to position [486, 0]
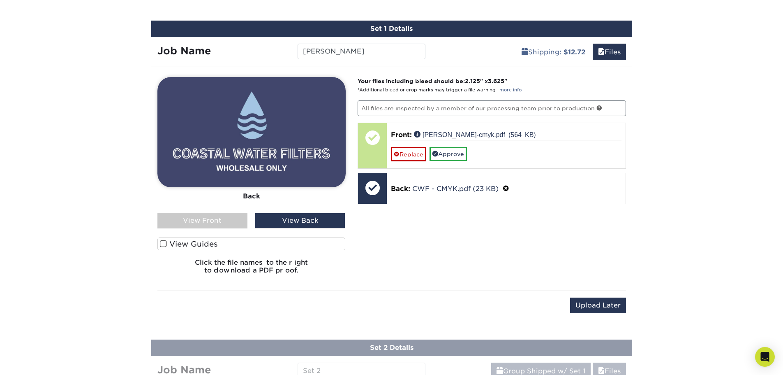
click at [249, 197] on div "Back" at bounding box center [251, 196] width 188 height 18
click at [189, 219] on div "View Front" at bounding box center [202, 221] width 90 height 16
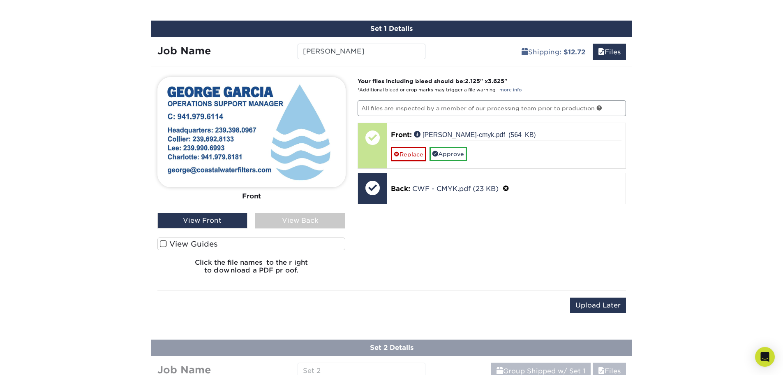
click at [273, 218] on div "View Back" at bounding box center [300, 221] width 90 height 16
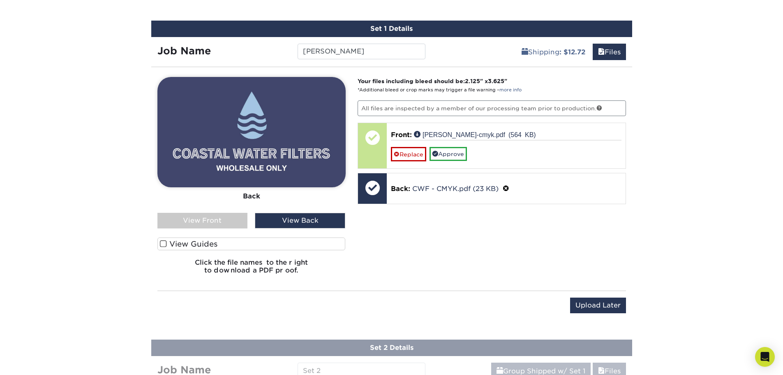
click at [216, 208] on div "Front Back" at bounding box center [251, 145] width 188 height 136
click at [219, 217] on div "View Front" at bounding box center [202, 221] width 90 height 16
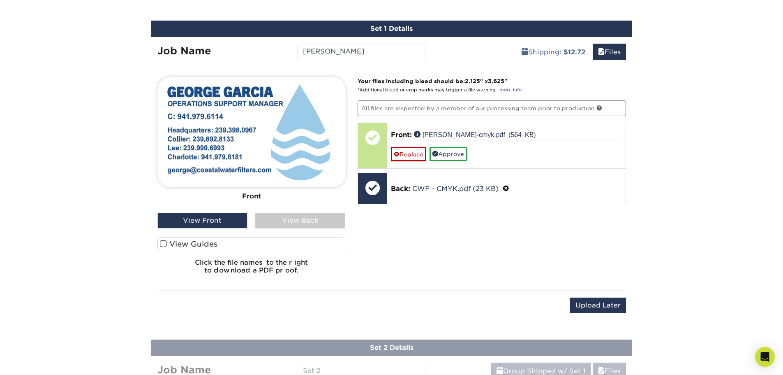
click at [285, 220] on div "View Back" at bounding box center [300, 221] width 90 height 16
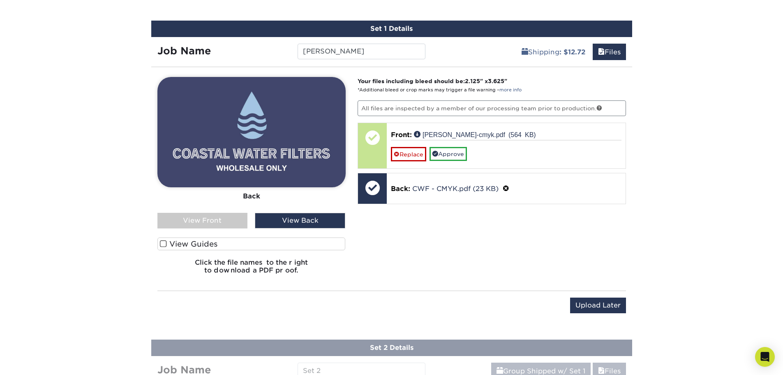
click at [210, 215] on div "View Front" at bounding box center [202, 221] width 90 height 16
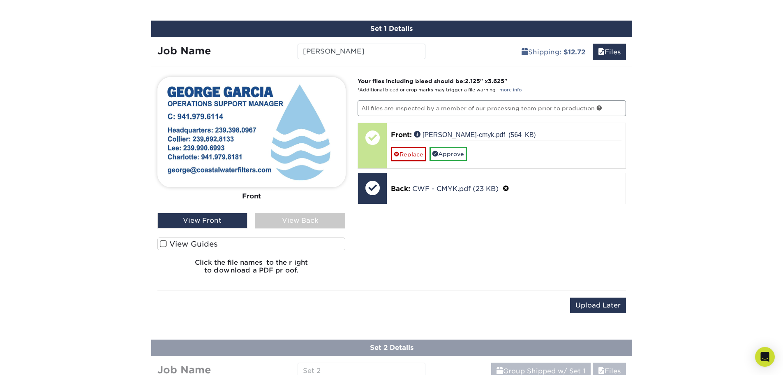
click at [270, 218] on div "View Back" at bounding box center [300, 221] width 90 height 16
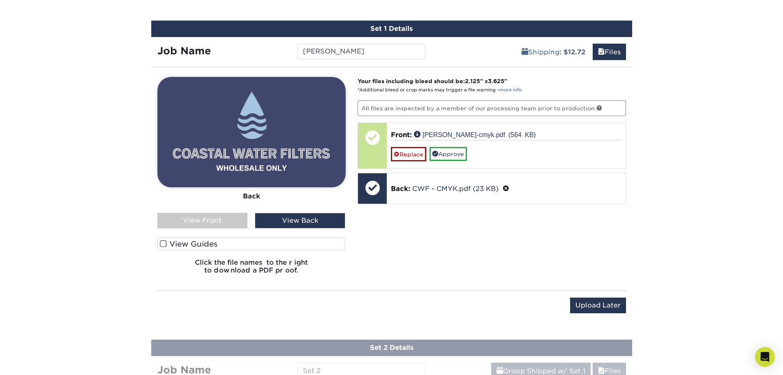
click at [238, 218] on div "View Front" at bounding box center [202, 221] width 90 height 16
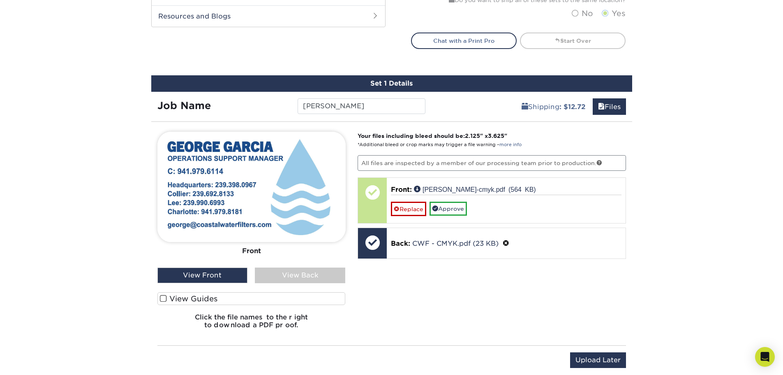
scroll to position [459, 0]
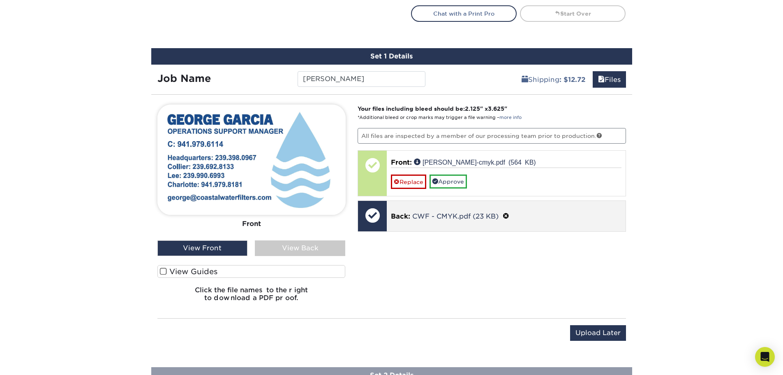
click at [507, 213] on span at bounding box center [506, 216] width 7 height 8
click at [397, 227] on span at bounding box center [397, 226] width 6 height 6
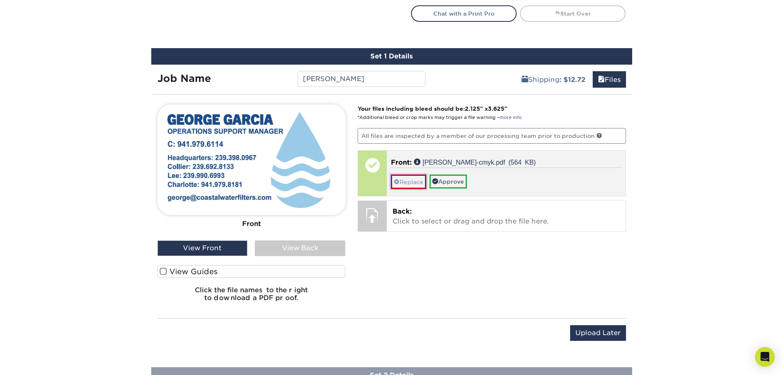
click at [417, 181] on link "Replace" at bounding box center [408, 181] width 35 height 14
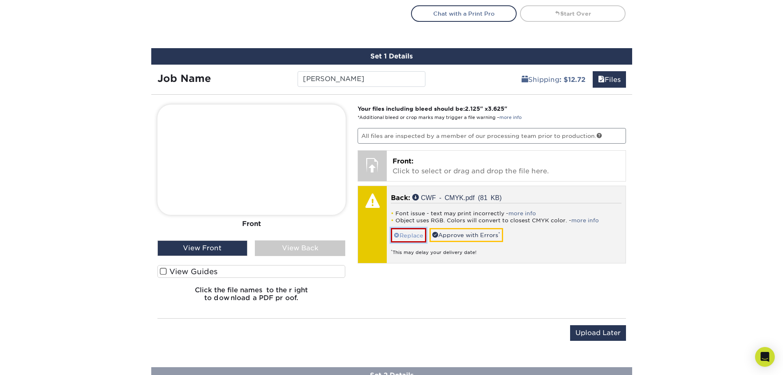
click at [400, 237] on link "Replace" at bounding box center [408, 235] width 35 height 14
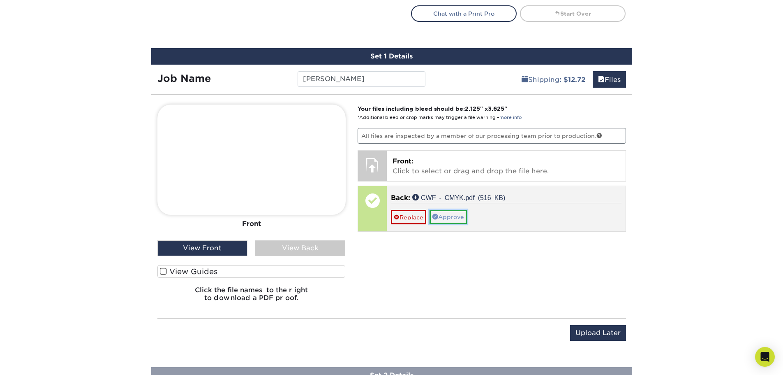
click at [460, 218] on link "Approve" at bounding box center [448, 217] width 37 height 14
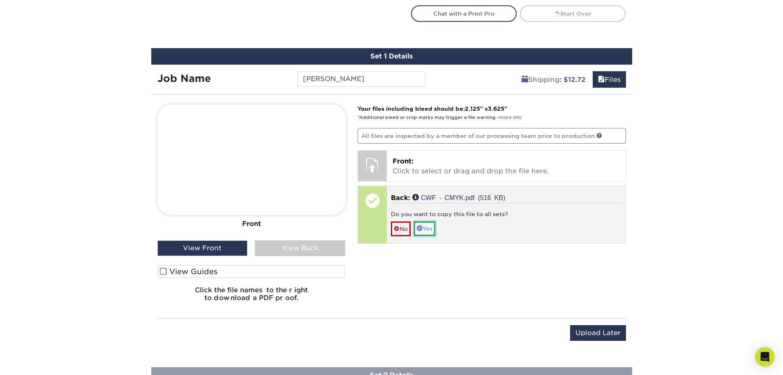
click at [434, 233] on link "Yes" at bounding box center [424, 228] width 21 height 14
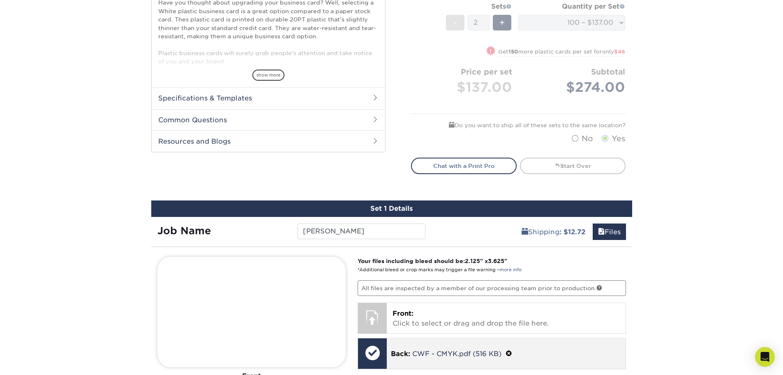
scroll to position [294, 0]
